Goal: Information Seeking & Learning: Learn about a topic

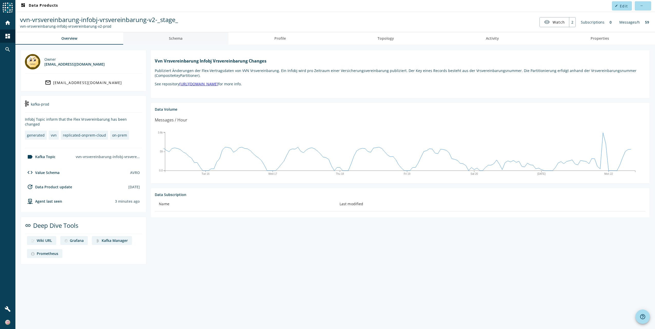
click at [179, 37] on span "Schema" at bounding box center [176, 39] width 14 height 4
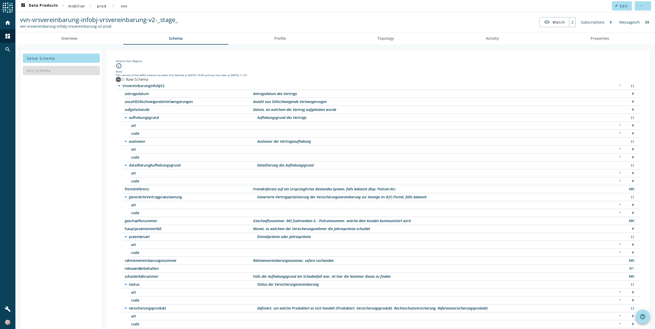
click at [126, 116] on icon "arrow_drop_down" at bounding box center [126, 118] width 6 height 6
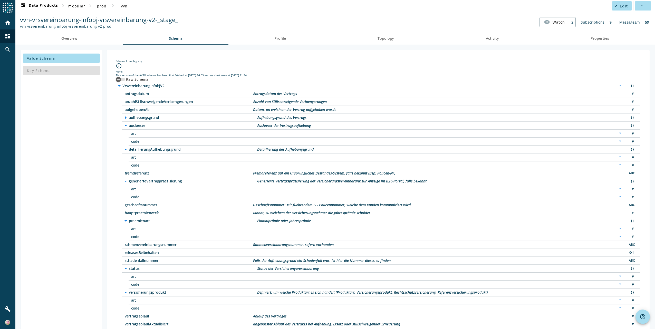
click at [125, 123] on icon "arrow_drop_down" at bounding box center [126, 126] width 6 height 6
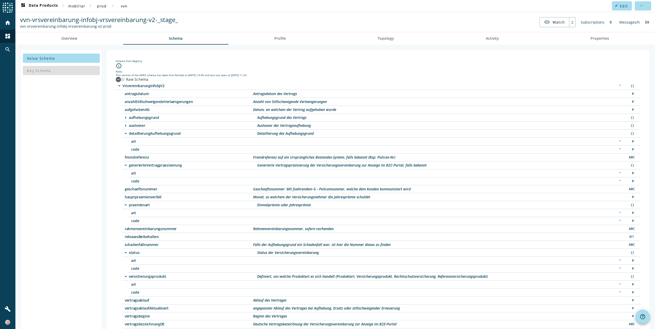
click at [124, 131] on icon "arrow_drop_down" at bounding box center [126, 134] width 6 height 6
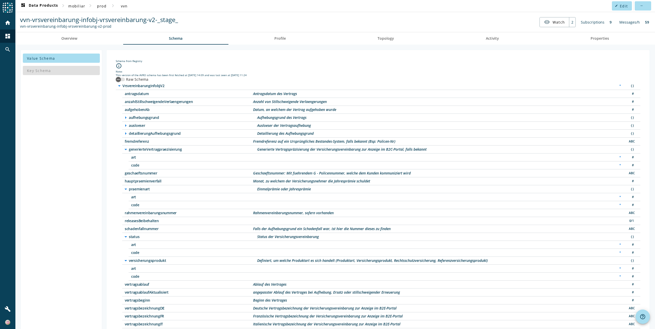
click at [125, 148] on icon "arrow_drop_down" at bounding box center [126, 150] width 6 height 6
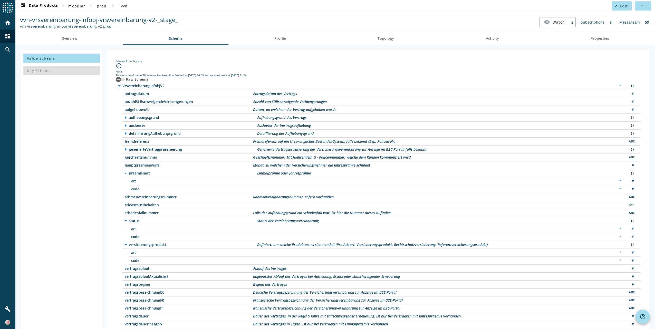
click at [124, 171] on icon "arrow_drop_down" at bounding box center [126, 173] width 6 height 6
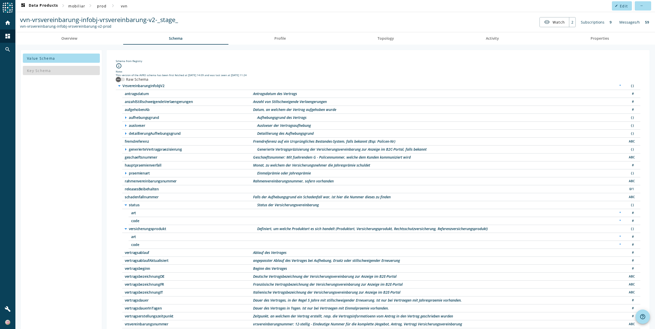
click at [125, 116] on icon "arrow_right" at bounding box center [126, 118] width 6 height 6
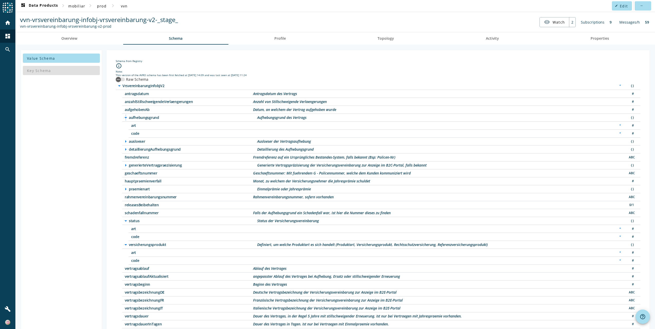
click at [125, 116] on icon "arrow_drop_down" at bounding box center [126, 118] width 6 height 6
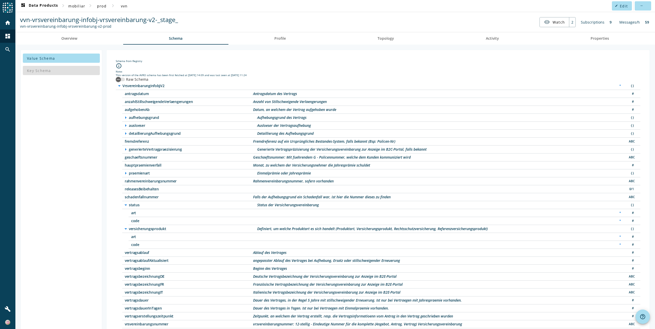
click at [261, 62] on div "Schema from Registry" at bounding box center [378, 61] width 524 height 4
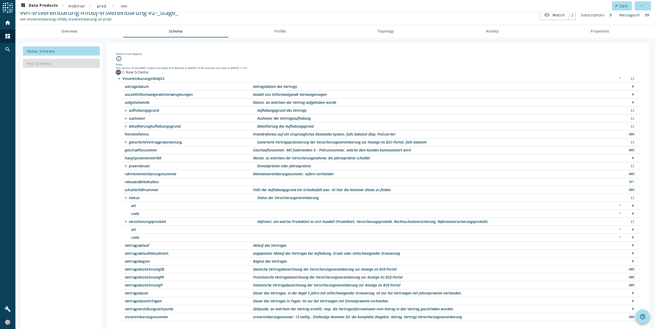
scroll to position [11, 0]
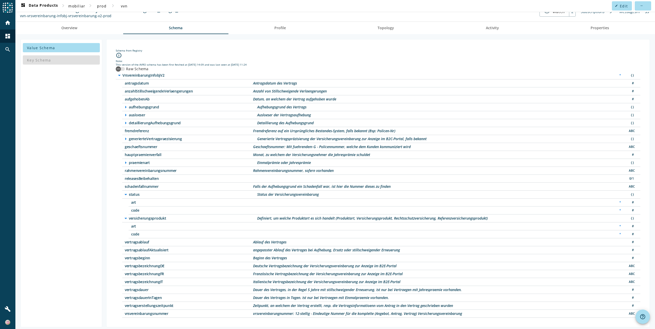
click at [125, 105] on icon "arrow_right" at bounding box center [126, 107] width 6 height 6
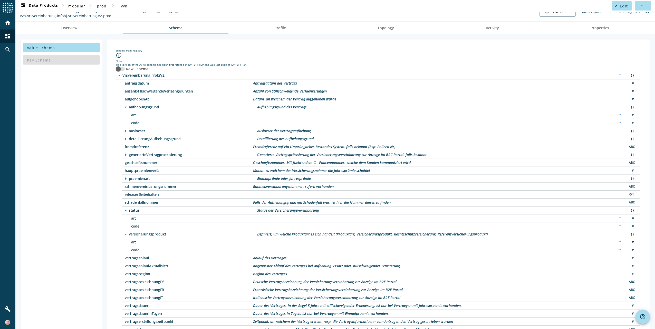
click at [125, 105] on icon "arrow_drop_down" at bounding box center [126, 107] width 6 height 6
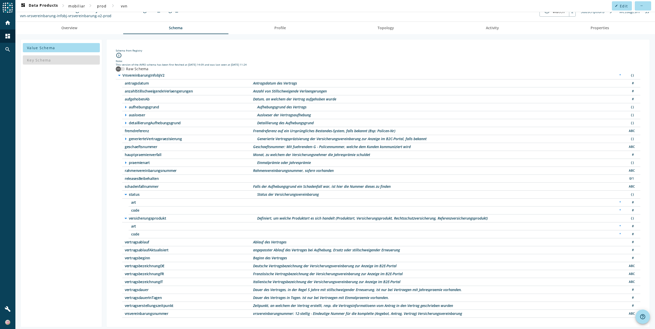
click at [126, 114] on icon "arrow_right" at bounding box center [126, 115] width 6 height 6
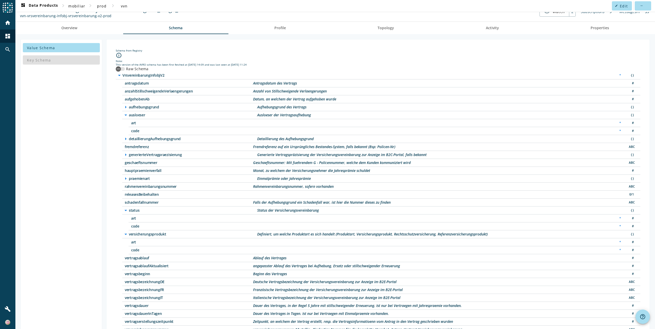
click at [126, 114] on icon "arrow_drop_down" at bounding box center [126, 115] width 6 height 6
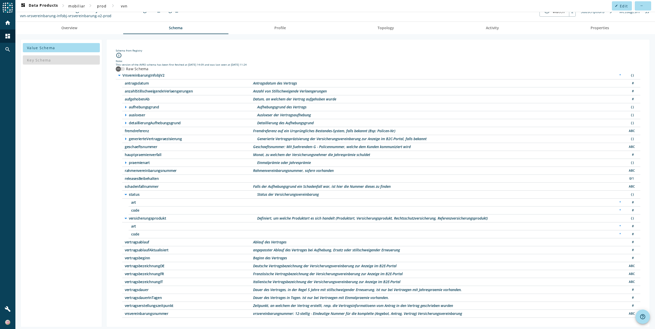
click at [125, 121] on icon "arrow_right" at bounding box center [126, 123] width 6 height 6
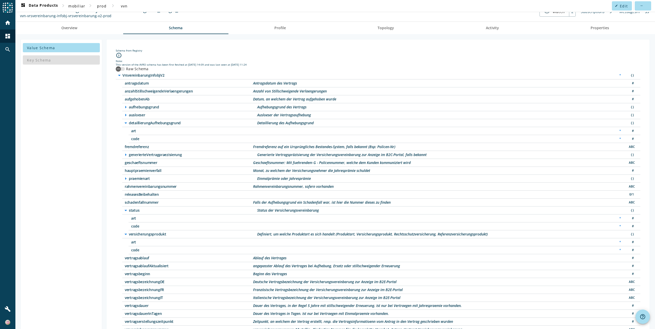
click at [124, 121] on icon "arrow_drop_down" at bounding box center [126, 123] width 6 height 6
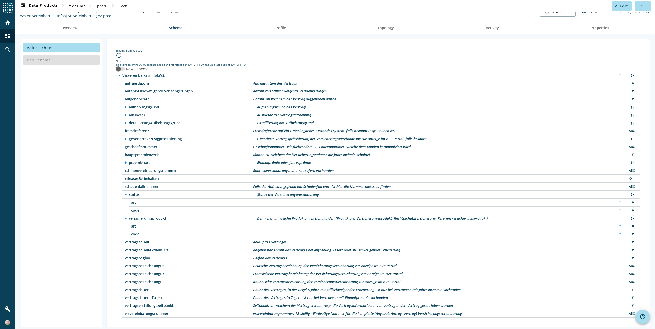
click at [126, 137] on icon "arrow_right" at bounding box center [126, 139] width 6 height 6
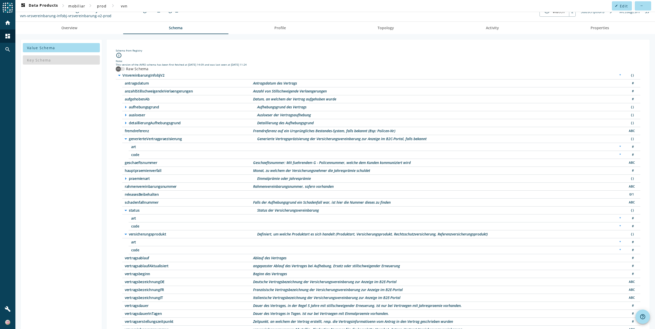
click at [126, 137] on icon "arrow_drop_down" at bounding box center [126, 139] width 6 height 6
